Goal: Obtain resource: Download file/media

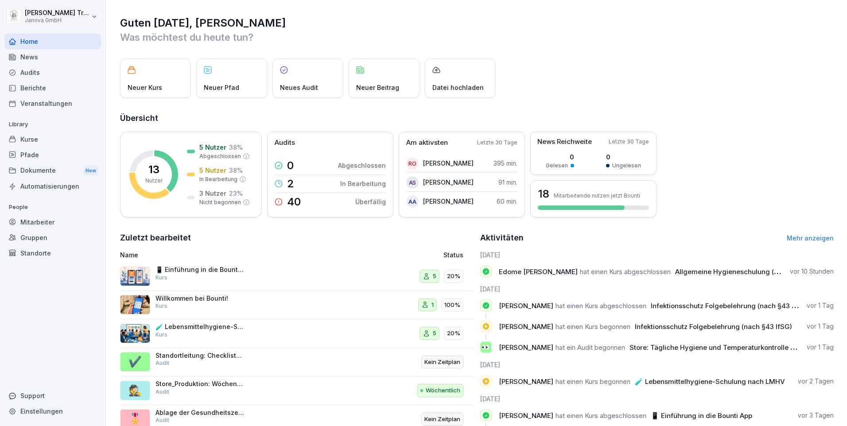
click at [37, 84] on div "Berichte" at bounding box center [52, 88] width 97 height 16
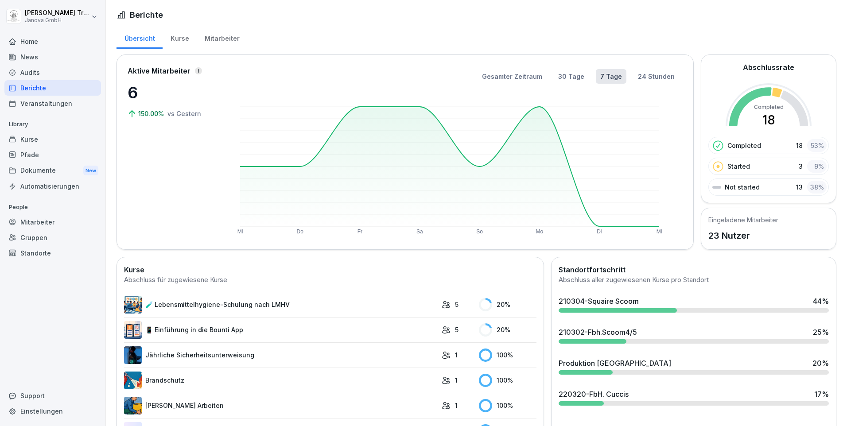
click at [31, 70] on div "Audits" at bounding box center [52, 73] width 97 height 16
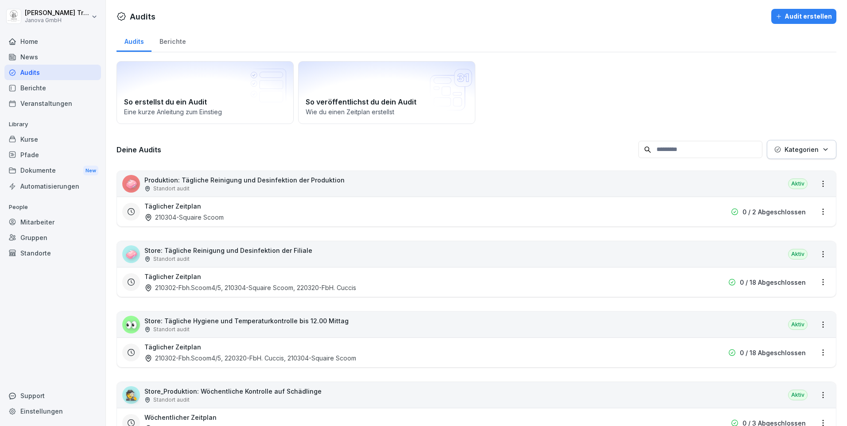
click at [181, 42] on div "Berichte" at bounding box center [172, 40] width 42 height 23
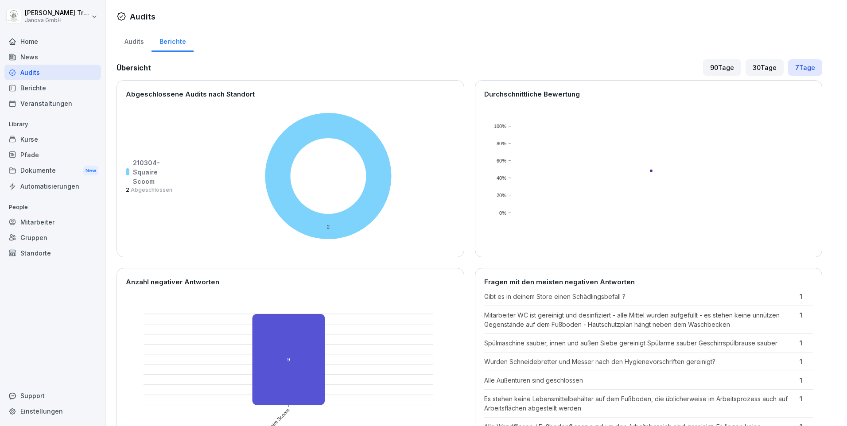
click at [47, 171] on div "Dokumente New" at bounding box center [52, 171] width 97 height 16
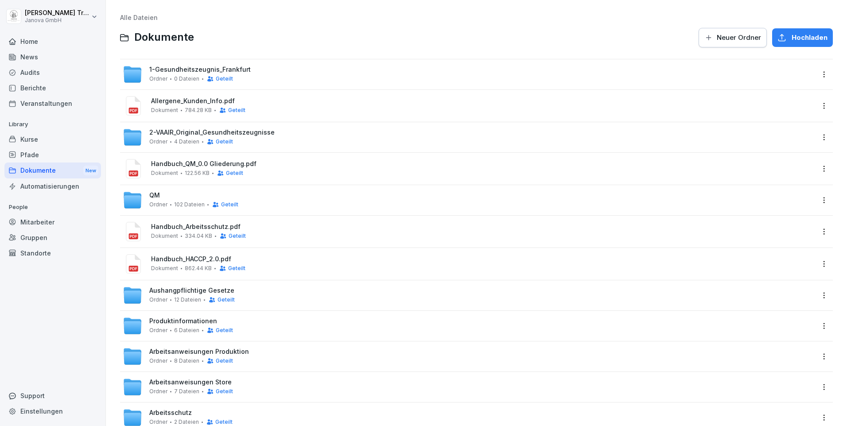
click at [169, 102] on span "Allergene_Kunden_Info.pdf" at bounding box center [482, 101] width 663 height 8
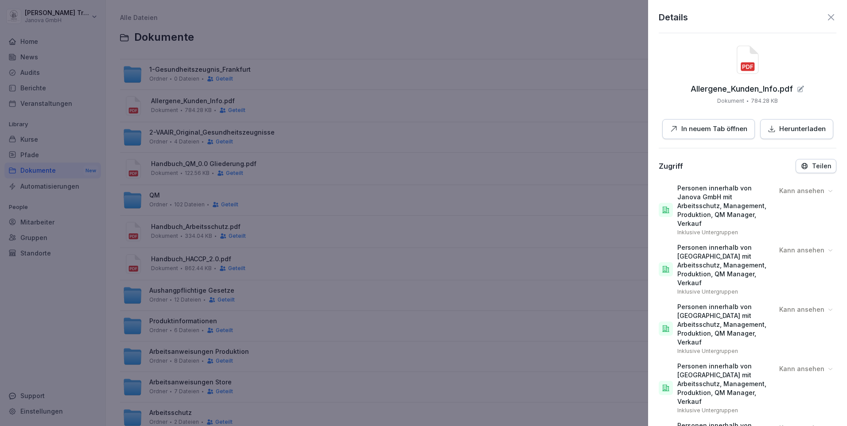
click at [732, 129] on p "In neuem Tab öffnen" at bounding box center [714, 129] width 66 height 10
click at [827, 14] on icon at bounding box center [831, 17] width 11 height 11
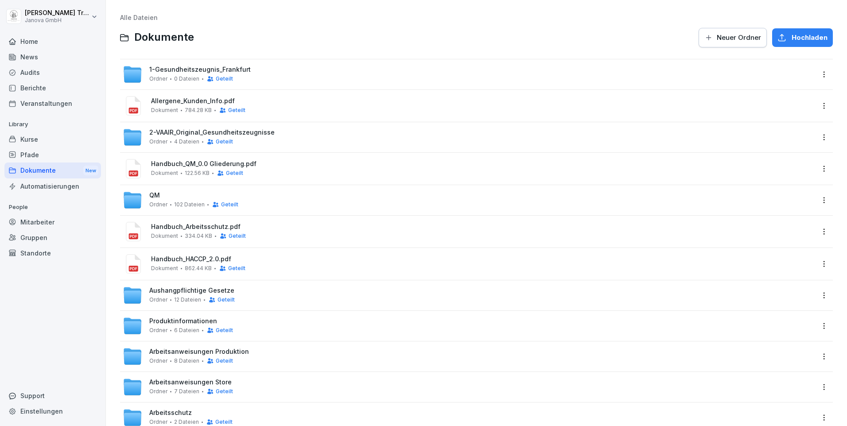
scroll to position [58, 0]
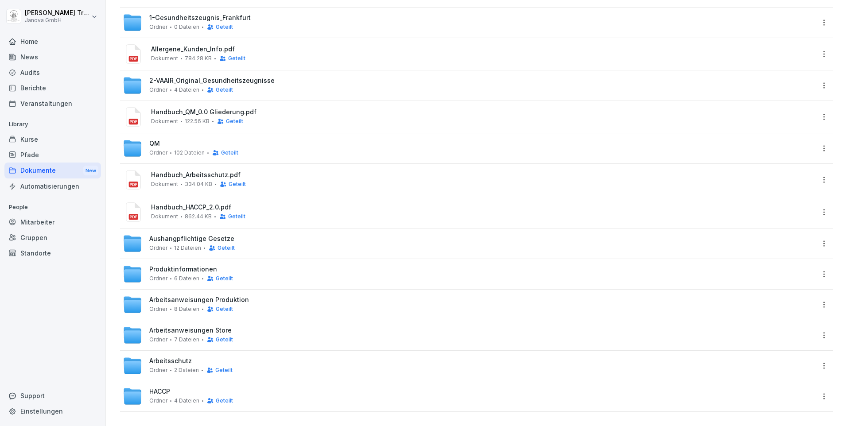
click at [180, 235] on span "Aushangpflichtige Gesetze" at bounding box center [191, 239] width 85 height 8
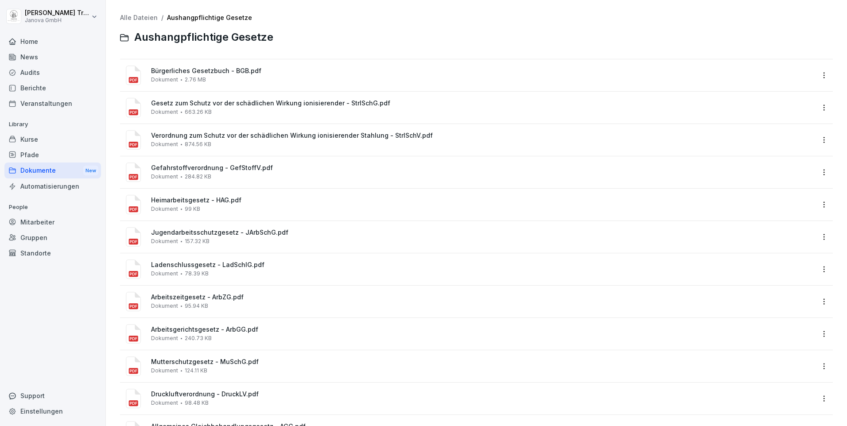
scroll to position [42, 0]
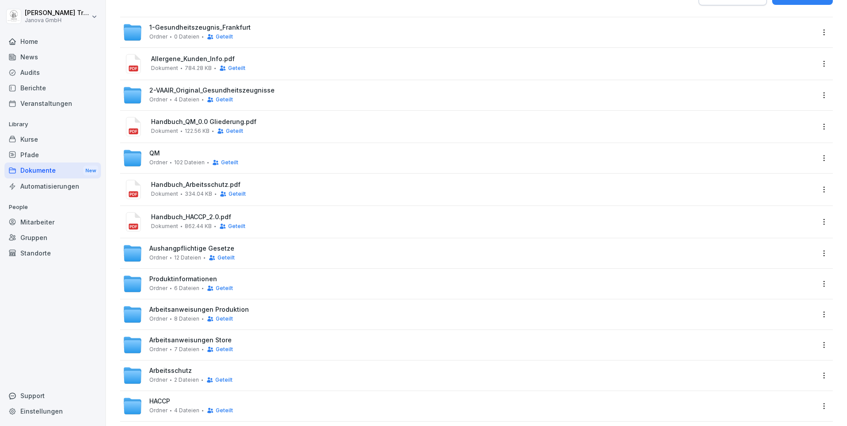
click at [203, 276] on span "Produktinformationen" at bounding box center [183, 280] width 68 height 8
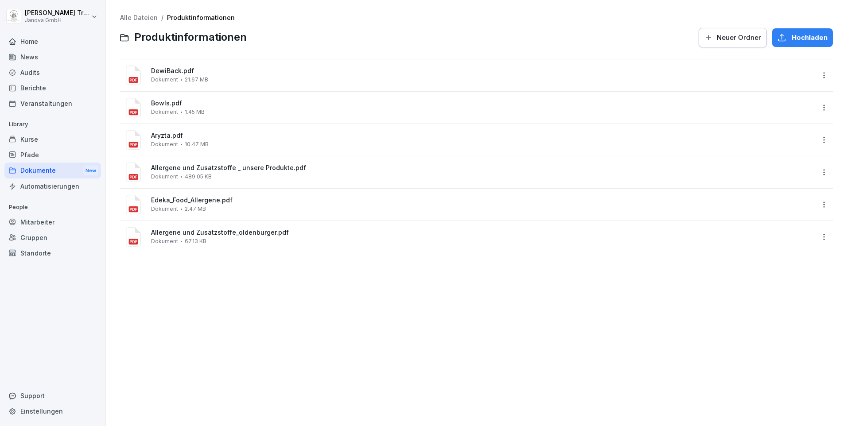
click at [252, 169] on span "Allergene und Zusatzstoffe _ unsere Produkte.pdf" at bounding box center [482, 168] width 663 height 8
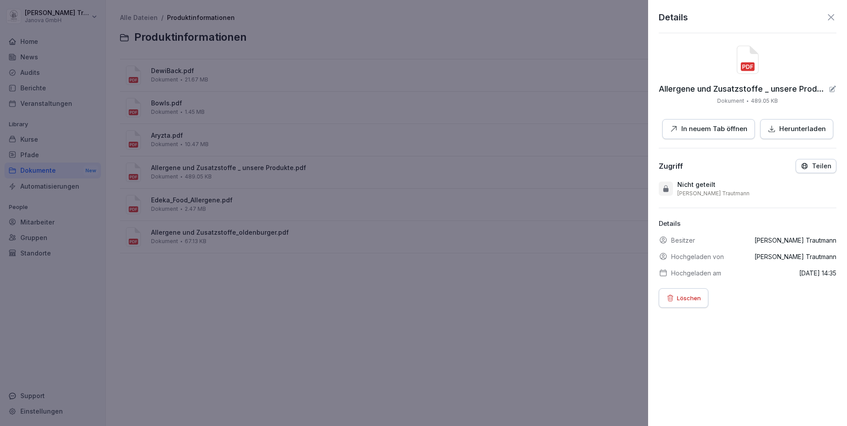
click at [690, 128] on p "In neuem Tab öffnen" at bounding box center [714, 129] width 66 height 10
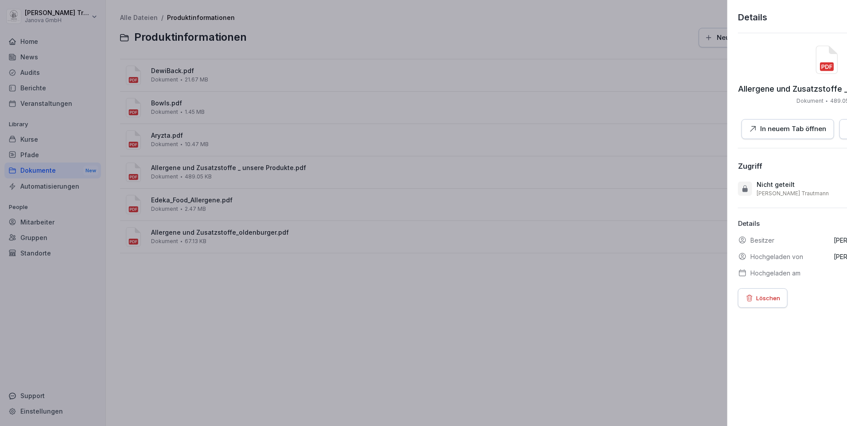
click at [315, 97] on div at bounding box center [423, 213] width 847 height 426
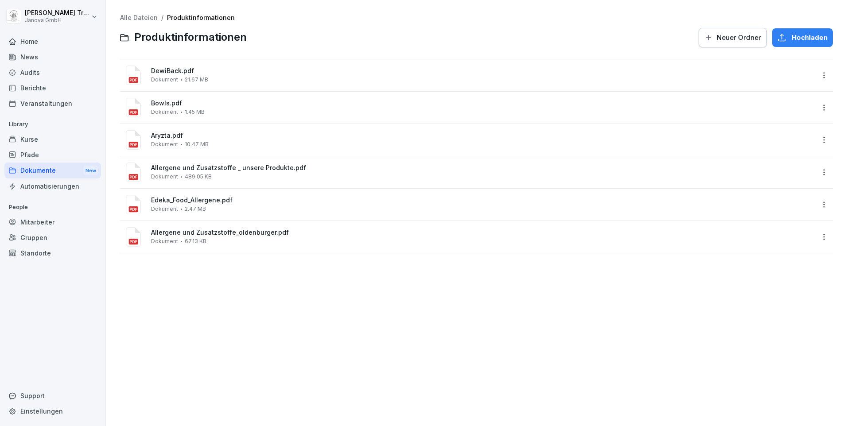
click at [259, 233] on span "Allergene und Zusatzstoffe_oldenburger.pdf" at bounding box center [482, 233] width 663 height 8
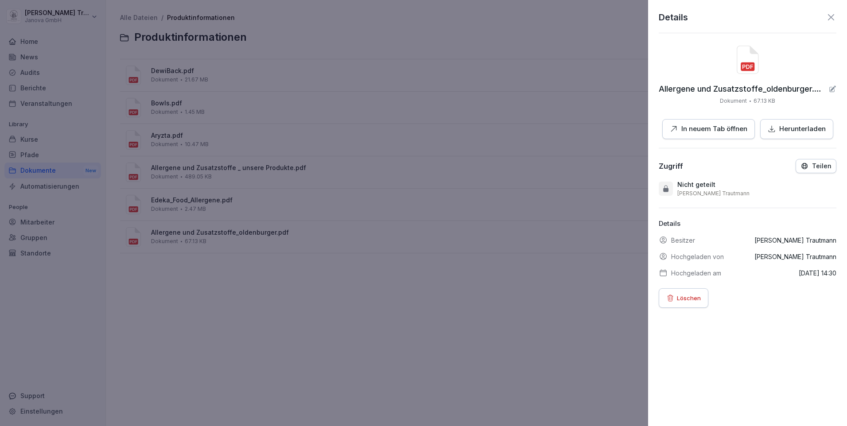
click at [700, 131] on p "In neuem Tab öffnen" at bounding box center [714, 129] width 66 height 10
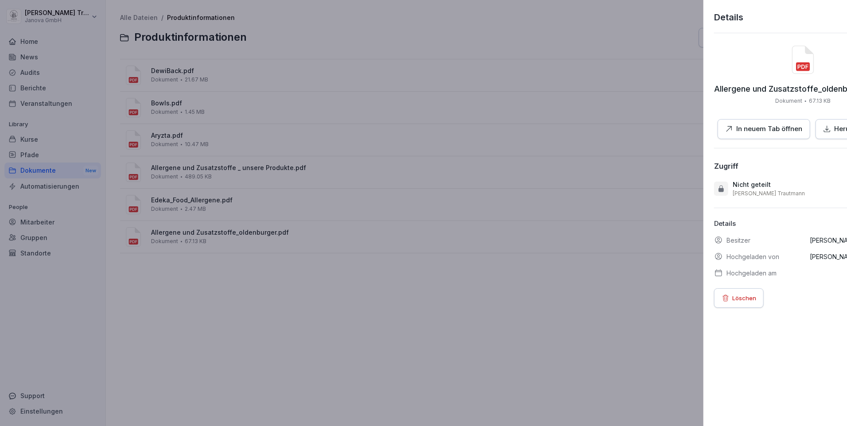
click at [393, 119] on div at bounding box center [423, 213] width 847 height 426
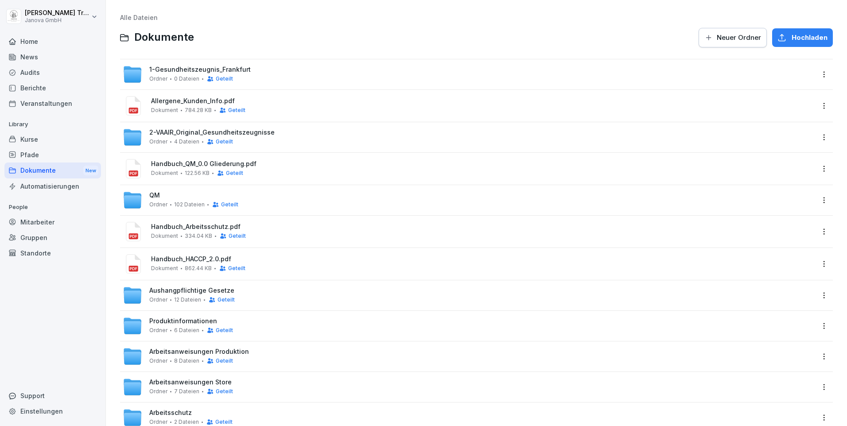
scroll to position [58, 0]
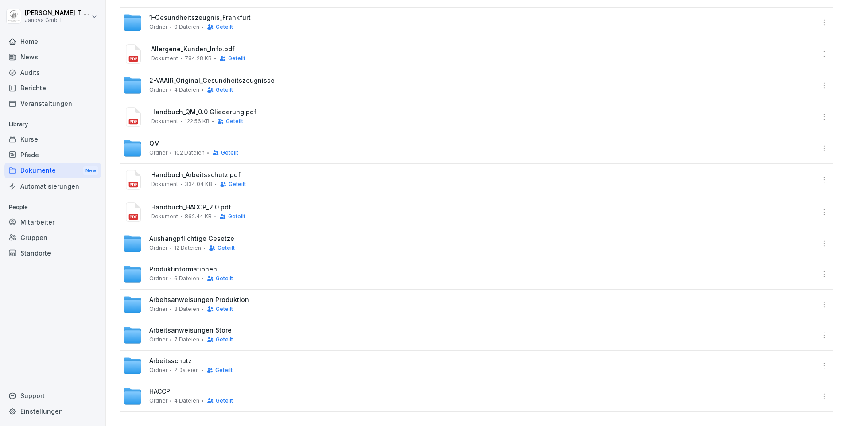
click at [221, 327] on span "Arbeitsanweisungen Store" at bounding box center [190, 331] width 82 height 8
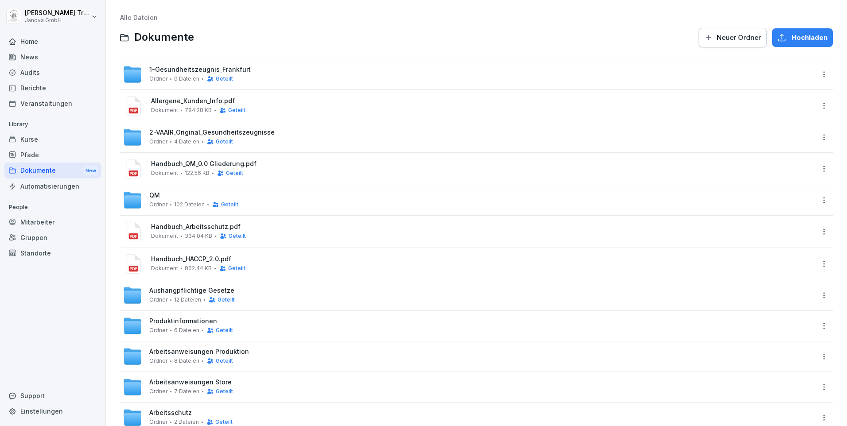
scroll to position [58, 0]
